Goal: Task Accomplishment & Management: Manage account settings

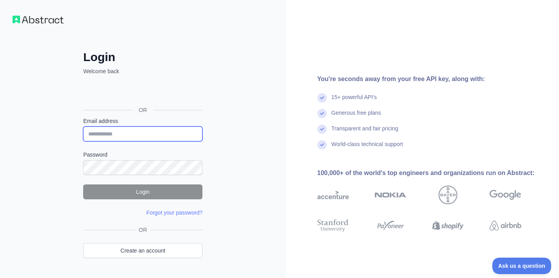
click at [0, 278] on com-1password-button at bounding box center [0, 278] width 0 height 0
click at [27, 178] on div "Login Welcome back OR Email address Password Login Forgot your password? Please…" at bounding box center [143, 150] width 286 height 300
click at [138, 136] on input "Email address" at bounding box center [142, 134] width 119 height 15
click at [0, 278] on com-1password-button at bounding box center [0, 278] width 0 height 0
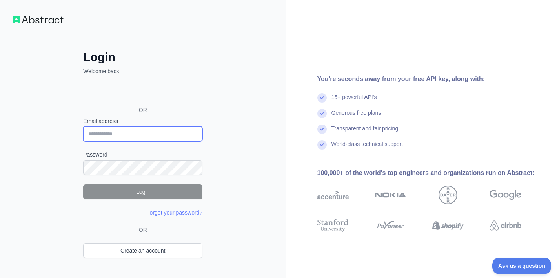
click at [0, 278] on com-1password-button at bounding box center [0, 278] width 0 height 0
click at [121, 134] on input "Email address" at bounding box center [142, 134] width 119 height 15
click at [233, 164] on div "Login Welcome back OR Email address Password Login Forgot your password? Please…" at bounding box center [143, 150] width 286 height 300
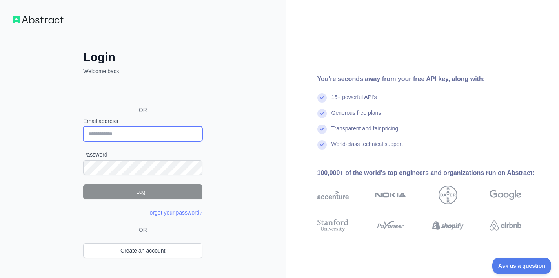
click at [118, 132] on input "Email address" at bounding box center [142, 134] width 119 height 15
click at [141, 93] on div "Se connecter avec Google. S'ouvre dans un nouvel onglet." at bounding box center [142, 92] width 118 height 17
click at [147, 91] on div "Se connecter avec Google. S'ouvre dans un nouvel onglet." at bounding box center [142, 92] width 118 height 17
click at [143, 93] on div "Se connecter avec Google. S'ouvre dans un nouvel onglet." at bounding box center [142, 92] width 118 height 17
click at [53, 21] on img at bounding box center [38, 20] width 51 height 8
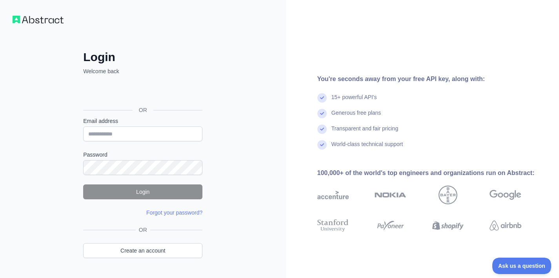
click at [16, 21] on img at bounding box center [38, 20] width 51 height 8
